Goal: Find specific page/section: Find specific page/section

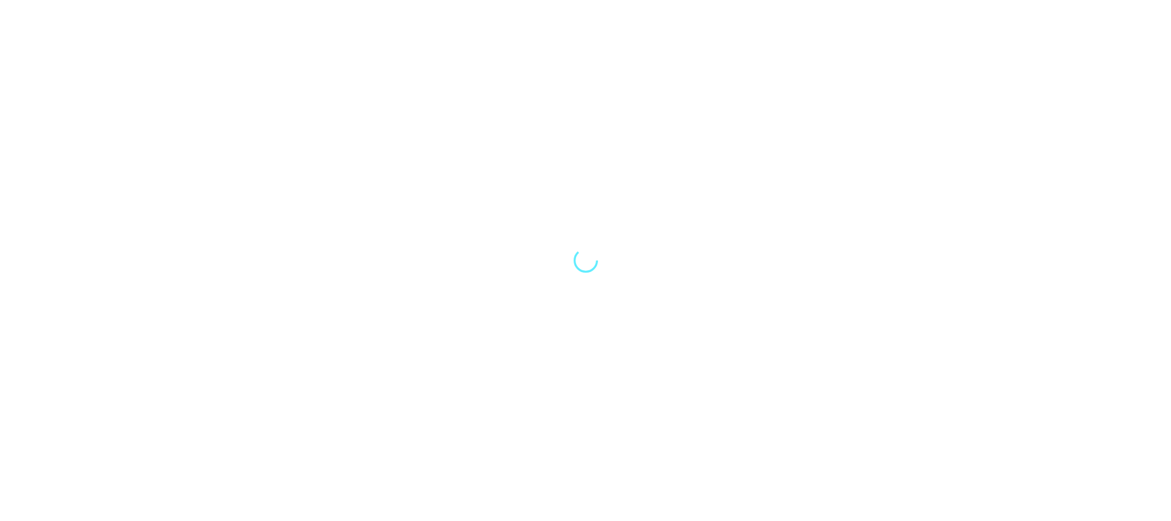
select select "Song"
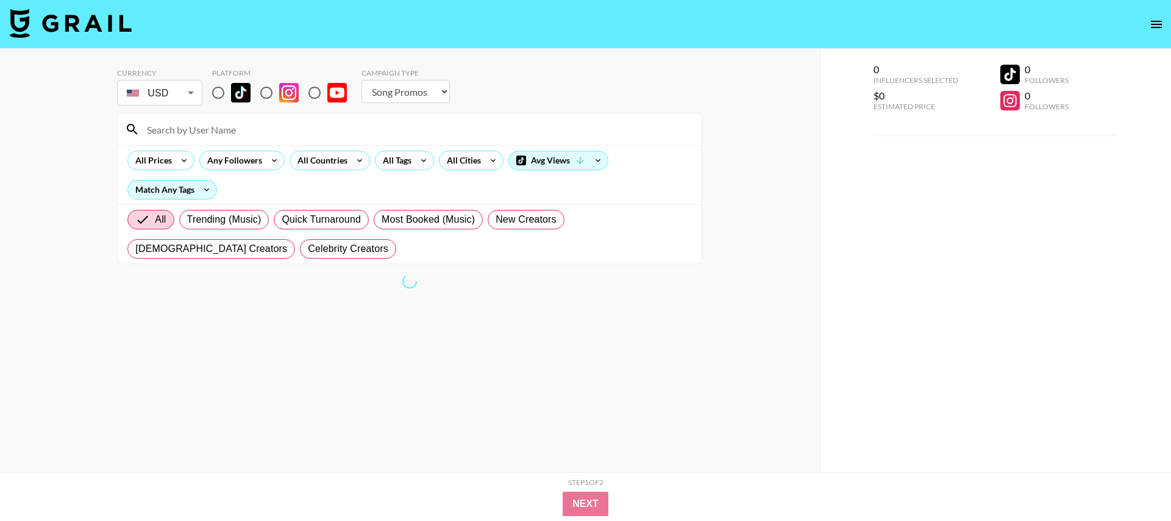
click at [216, 94] on input "radio" at bounding box center [218, 93] width 26 height 26
radio input "true"
click at [408, 154] on div "All Tags" at bounding box center [394, 160] width 38 height 18
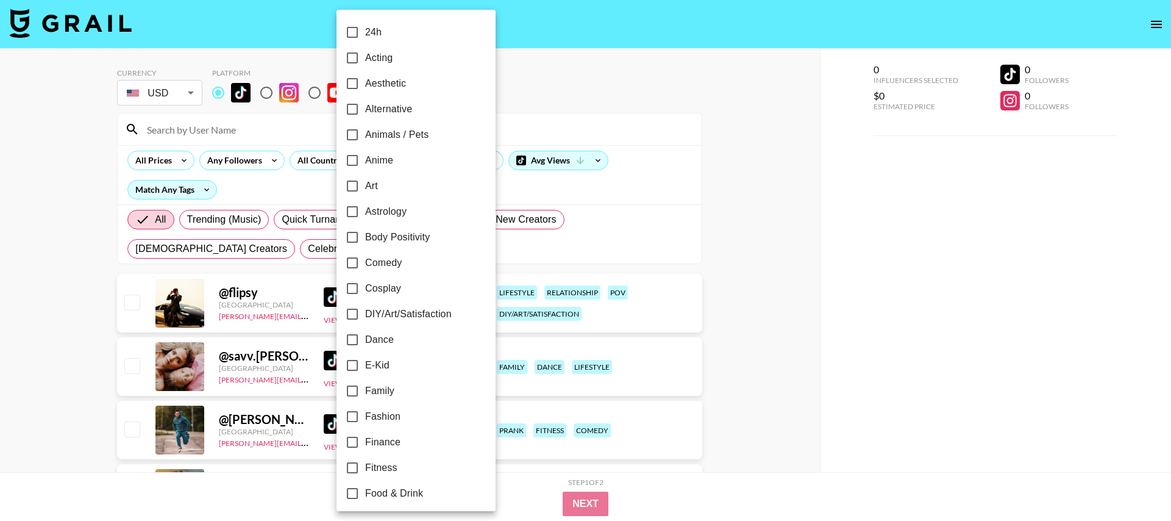
click at [352, 413] on input "Fashion" at bounding box center [352, 416] width 26 height 26
checkbox input "true"
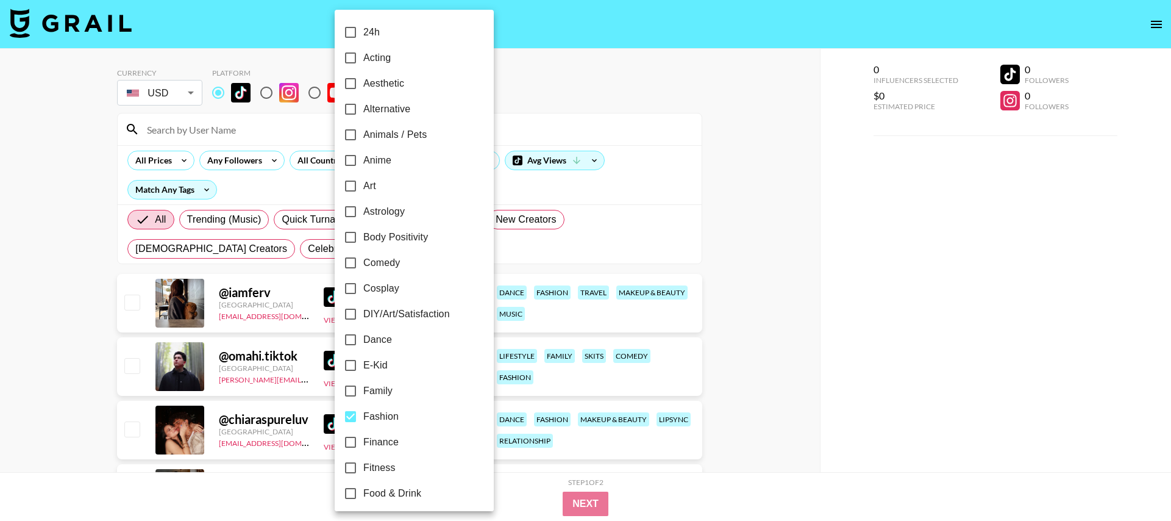
click at [315, 166] on div at bounding box center [585, 260] width 1171 height 521
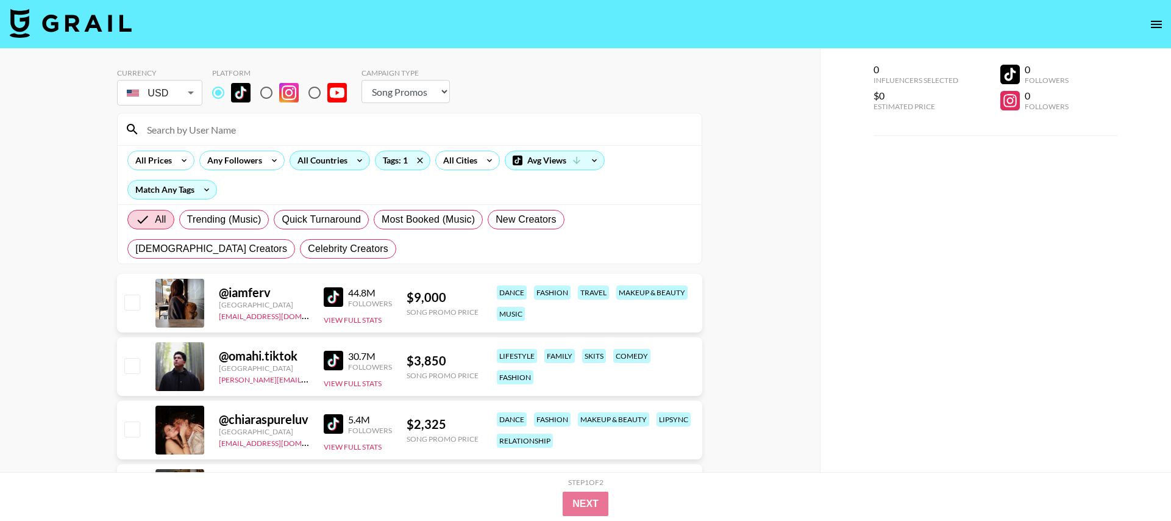
click at [314, 165] on div "All Countries" at bounding box center [320, 160] width 60 height 18
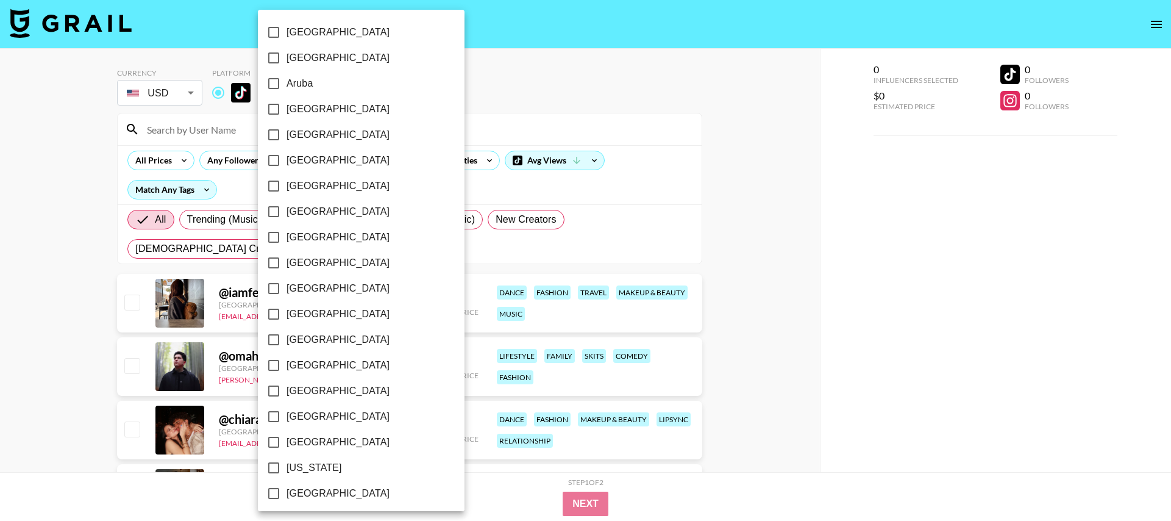
scroll to position [901, 0]
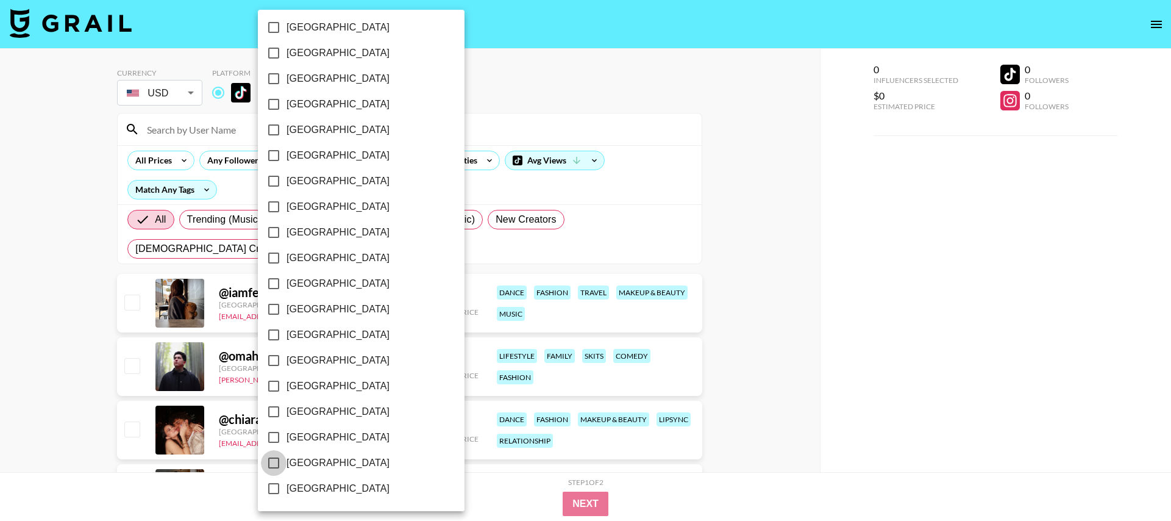
click at [271, 456] on input "[GEOGRAPHIC_DATA]" at bounding box center [274, 463] width 26 height 26
checkbox input "true"
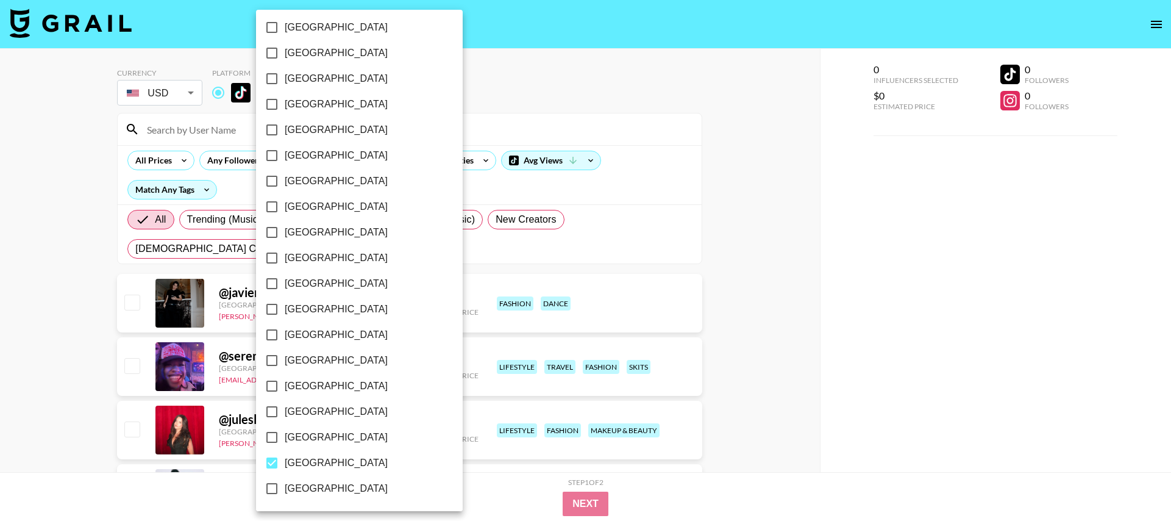
click at [527, 94] on div at bounding box center [585, 260] width 1171 height 521
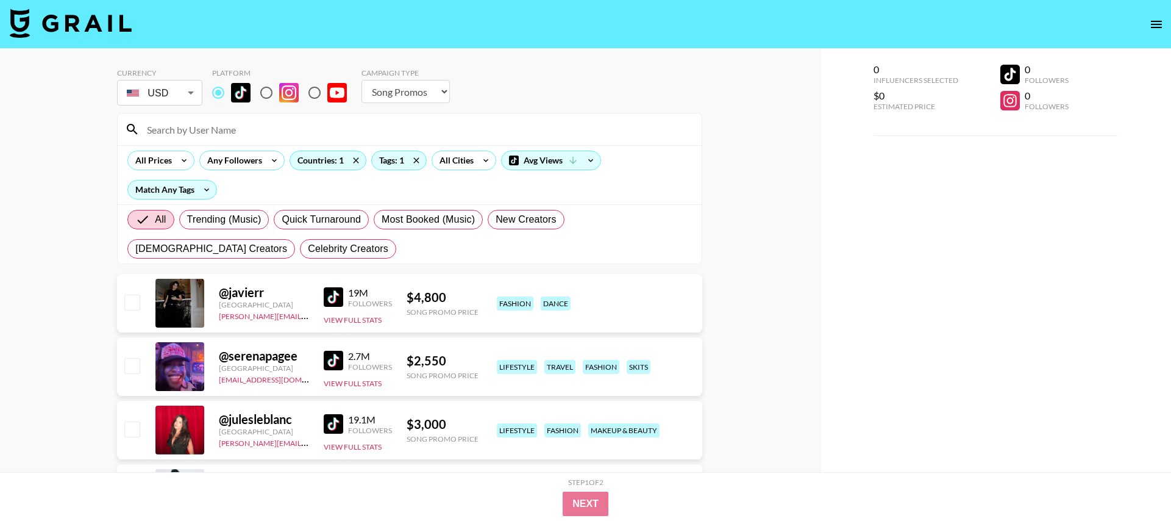
click at [417, 88] on select "Choose Type... Song Promos Brand Promos" at bounding box center [405, 91] width 88 height 23
select select "Brand"
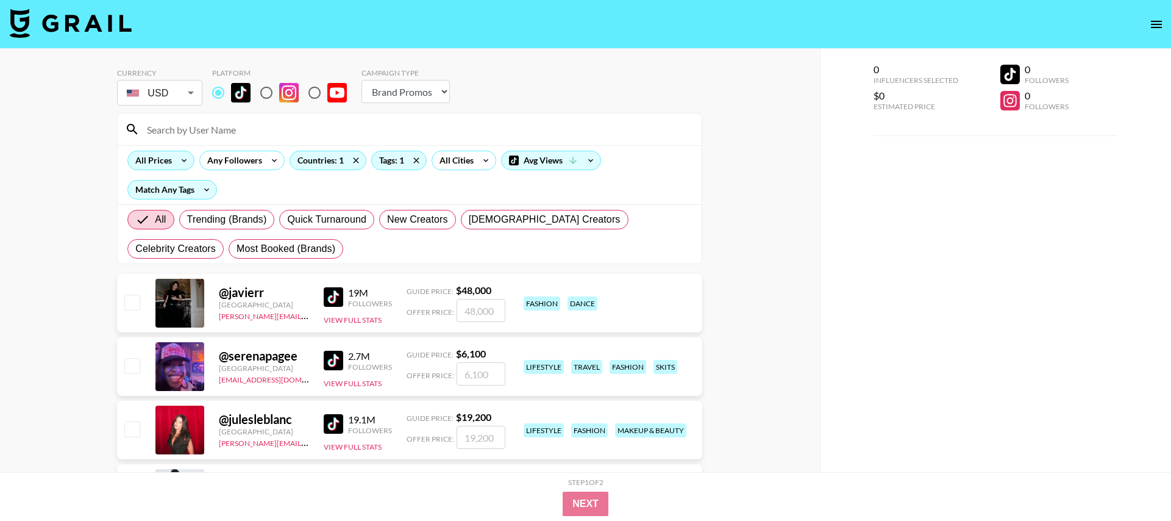
click at [165, 163] on div "All Prices" at bounding box center [151, 160] width 46 height 18
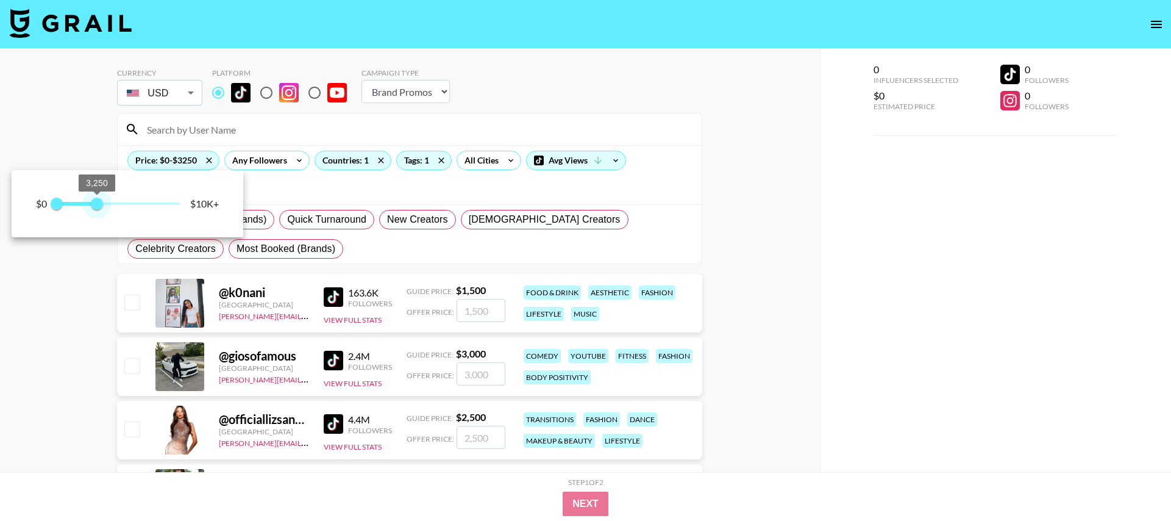
type input "3500"
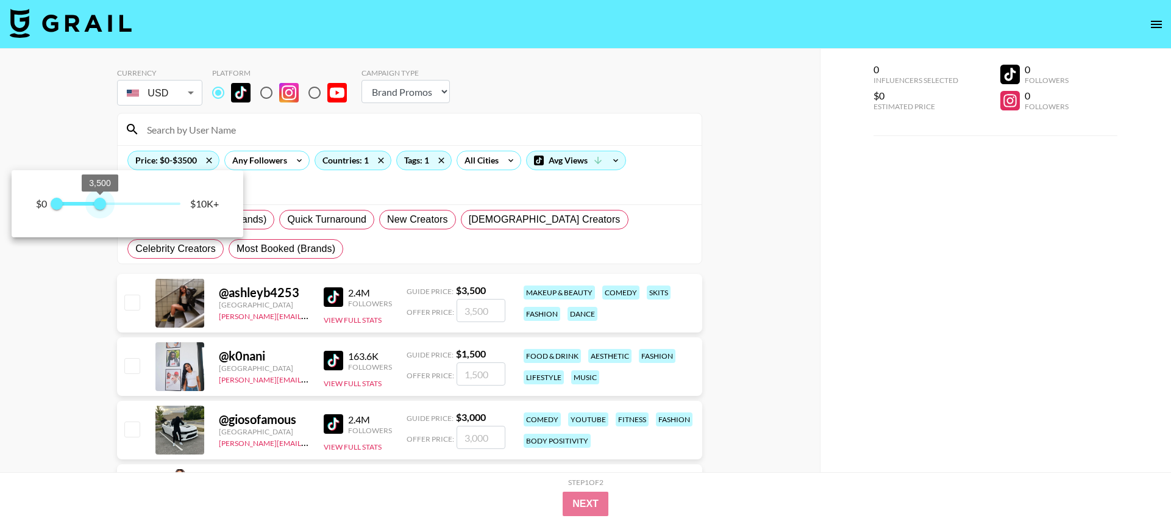
drag, startPoint x: 178, startPoint y: 205, endPoint x: 101, endPoint y: 201, distance: 76.9
click at [101, 201] on span "3,500" at bounding box center [100, 203] width 12 height 12
click at [90, 330] on div at bounding box center [585, 260] width 1171 height 521
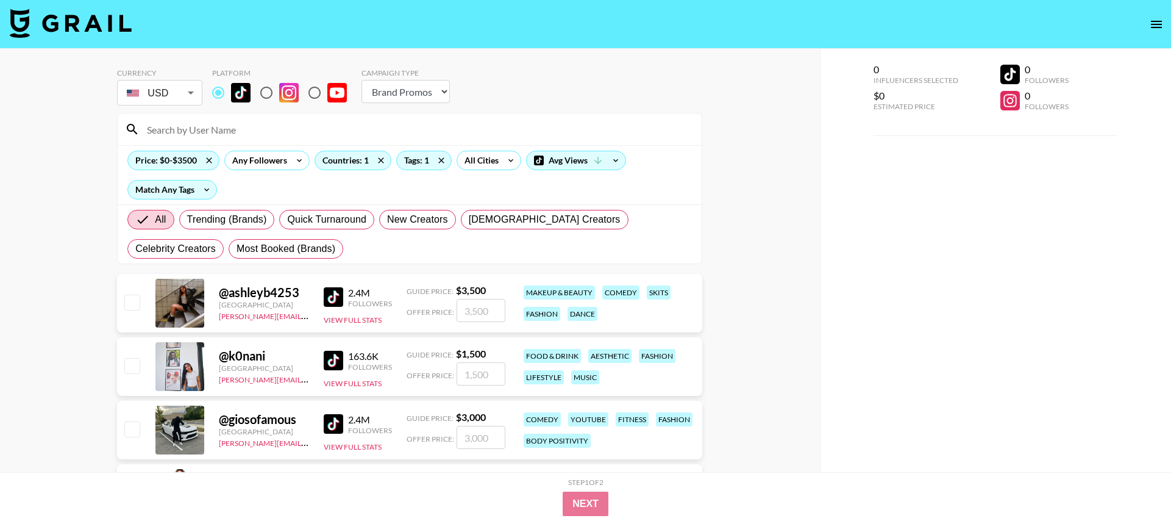
click at [326, 296] on img at bounding box center [334, 297] width 20 height 20
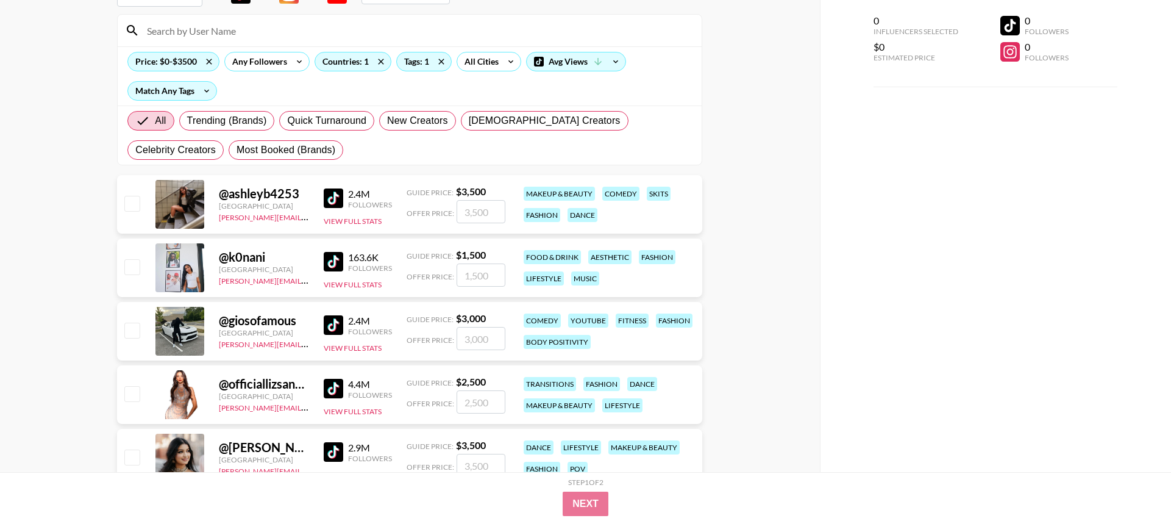
scroll to position [113, 0]
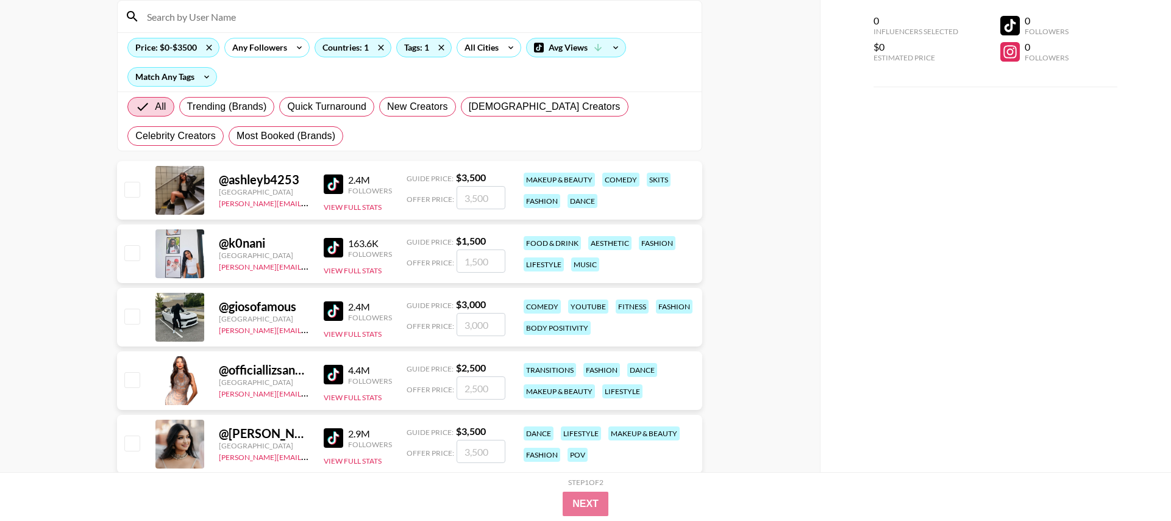
click at [332, 249] on img at bounding box center [334, 248] width 20 height 20
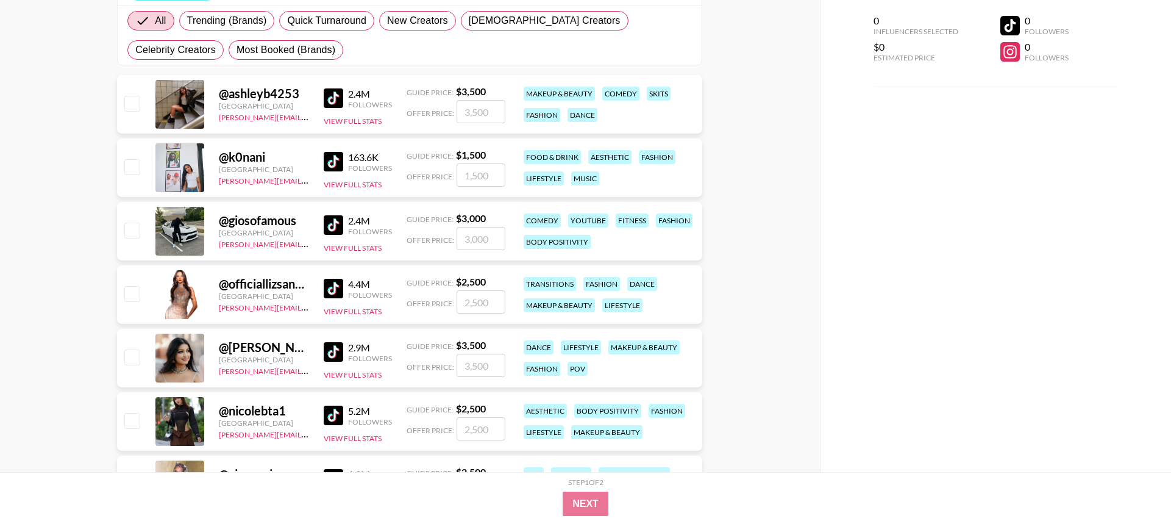
scroll to position [211, 0]
